Goal: Check status: Check status

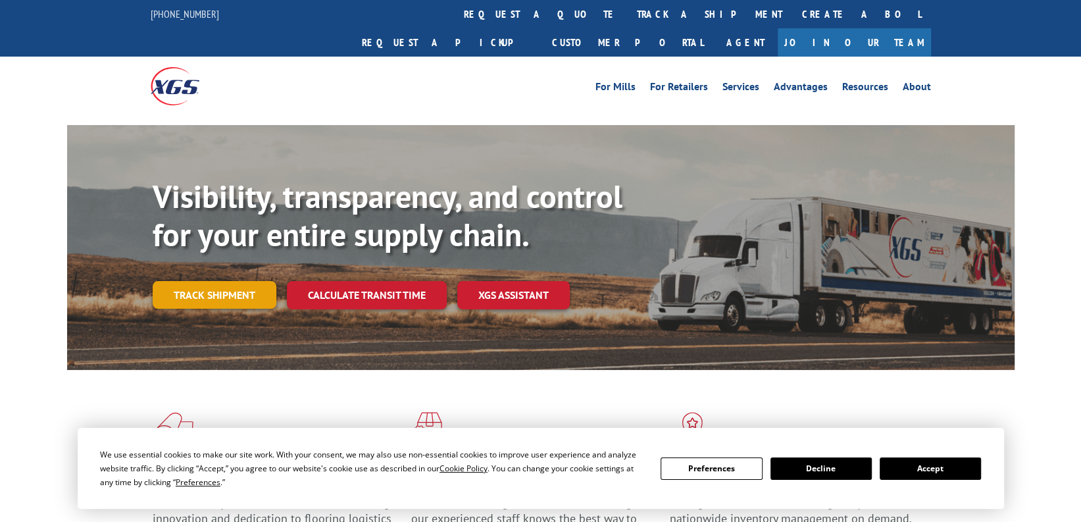
click at [204, 281] on link "Track shipment" at bounding box center [215, 295] width 124 height 28
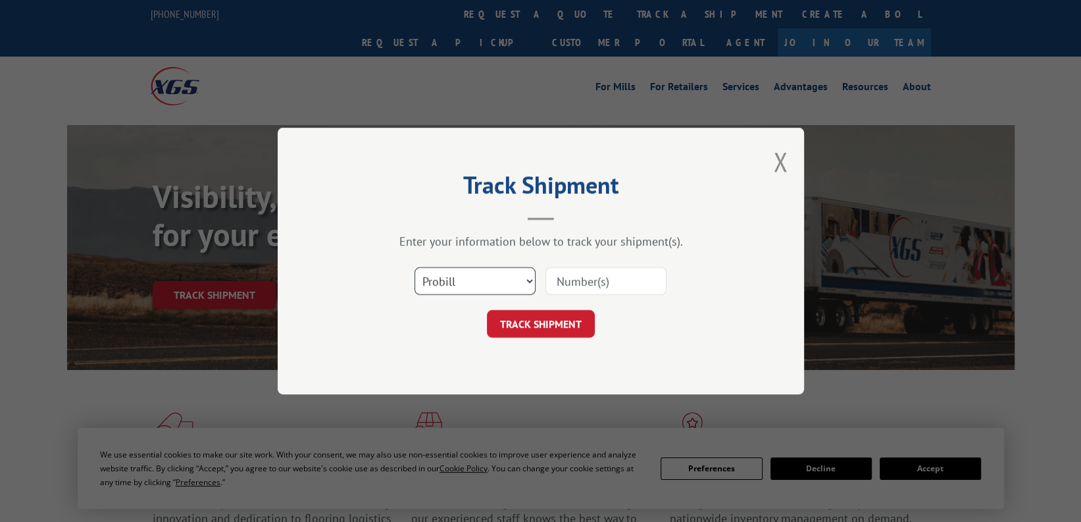
click at [531, 280] on select "Select category... Probill BOL PO" at bounding box center [474, 281] width 121 height 28
select select "po"
click at [414, 267] on select "Select category... Probill BOL PO" at bounding box center [474, 281] width 121 height 28
click at [564, 274] on input at bounding box center [605, 281] width 121 height 28
paste input "294248218"
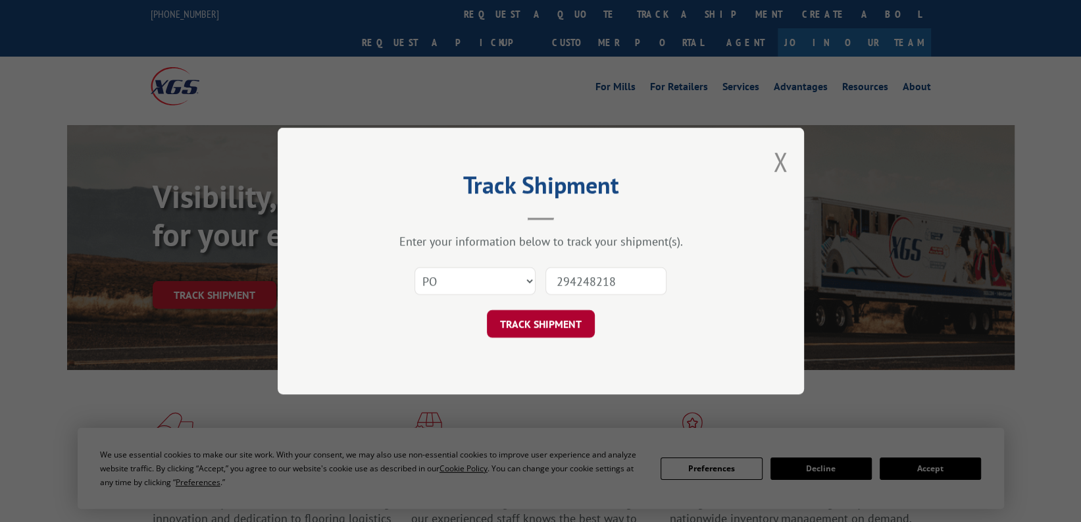
type input "294248218"
click at [524, 322] on button "TRACK SHIPMENT" at bounding box center [541, 324] width 108 height 28
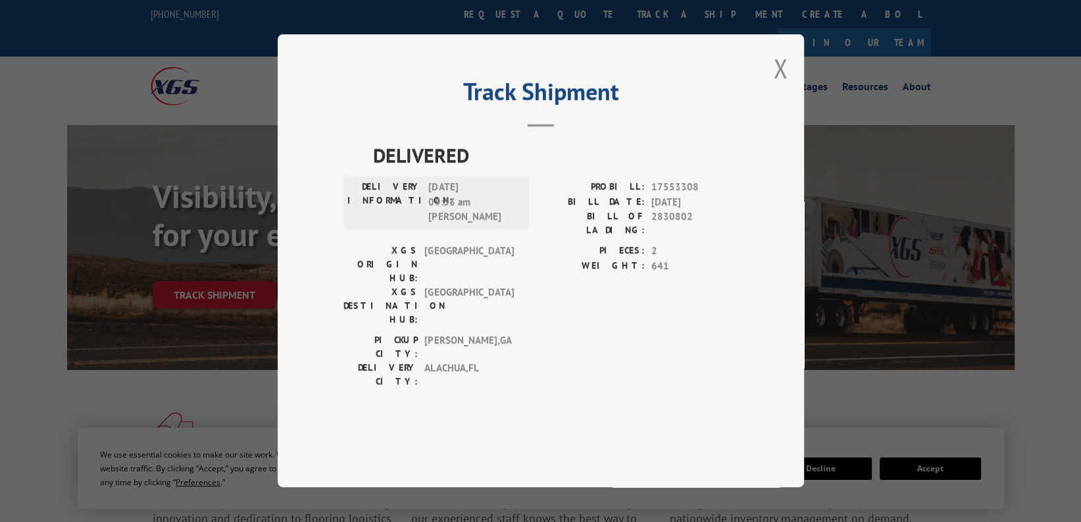
click at [328, 216] on div "Track Shipment DELIVERED DELIVERY INFORMATION: [DATE] 09:53 am [PERSON_NAME]: 1…" at bounding box center [541, 260] width 526 height 453
click at [776, 86] on button "Close modal" at bounding box center [780, 68] width 14 height 35
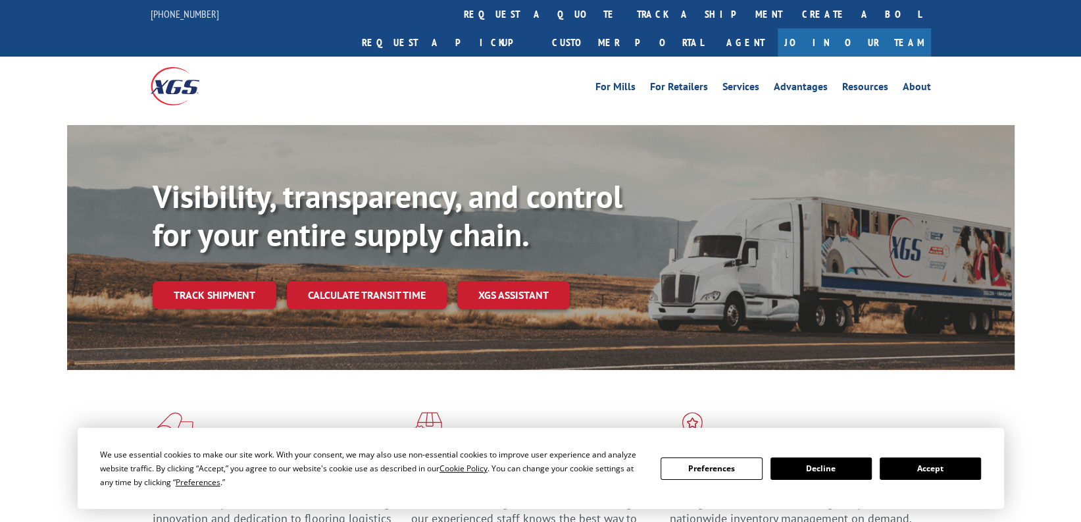
click at [837, 463] on button "Decline" at bounding box center [820, 468] width 101 height 22
